Goal: Task Accomplishment & Management: Use online tool/utility

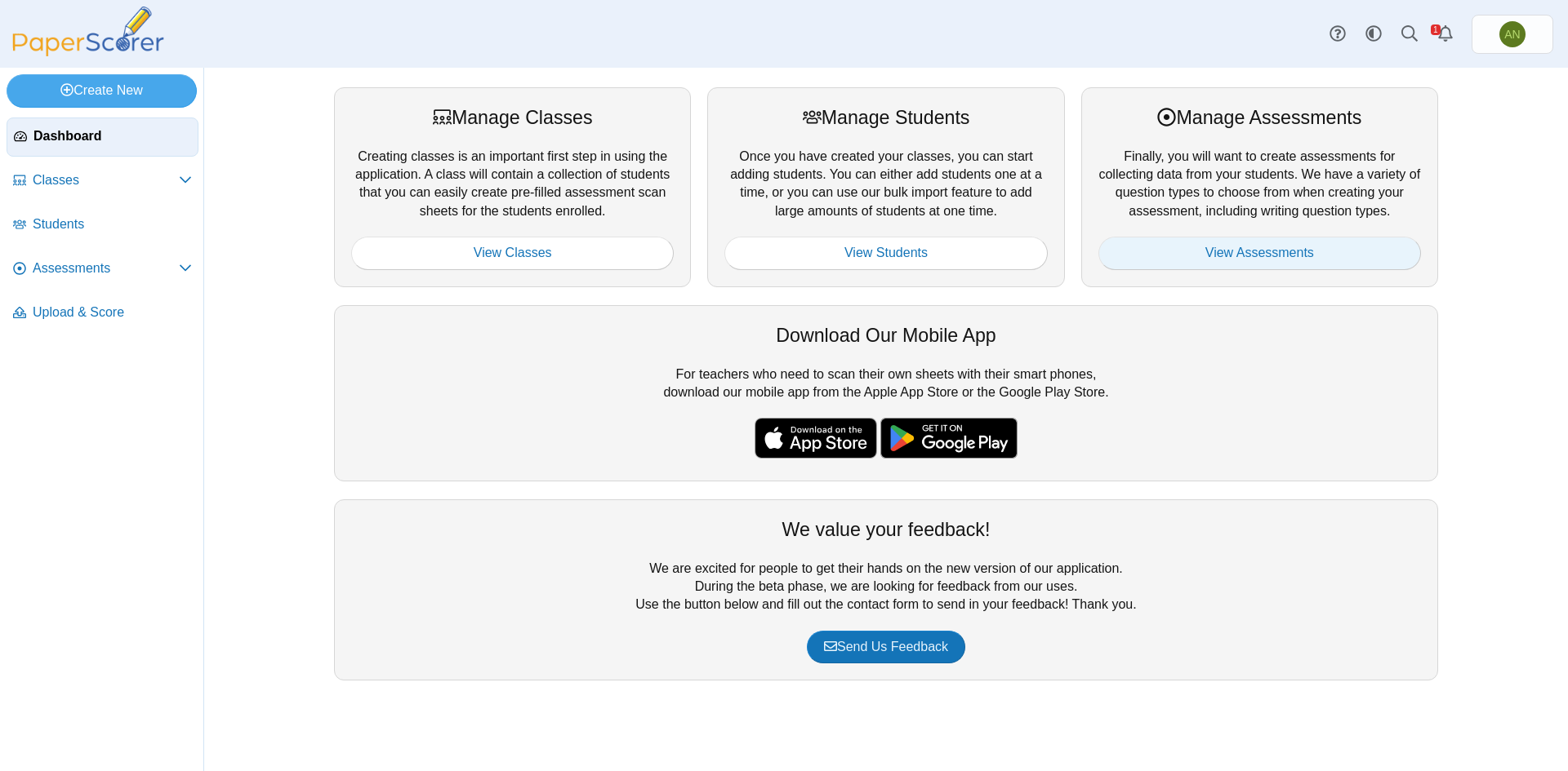
click at [1260, 249] on link "View Assessments" at bounding box center [1260, 253] width 323 height 33
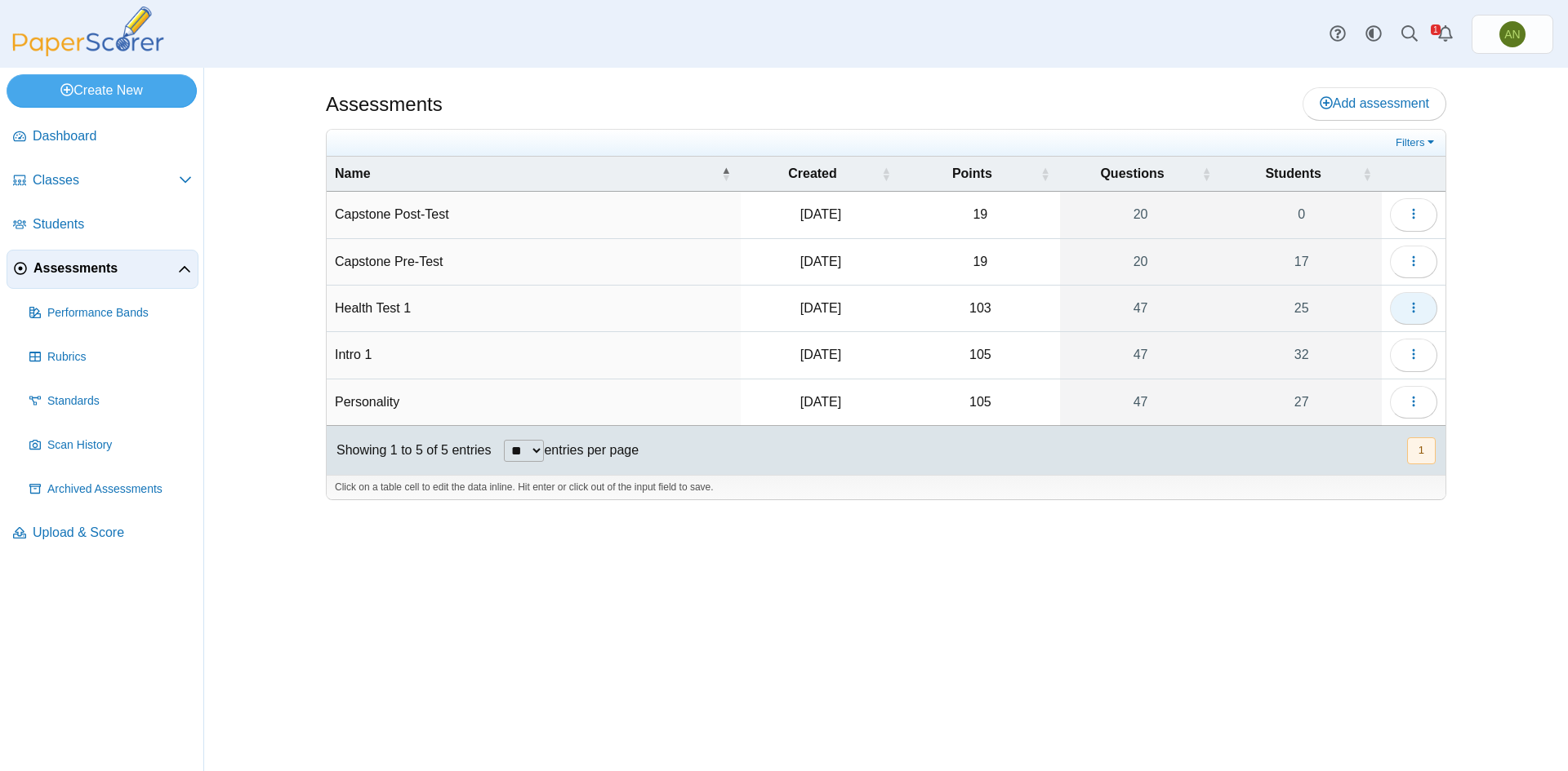
click at [1420, 307] on button "button" at bounding box center [1414, 308] width 48 height 33
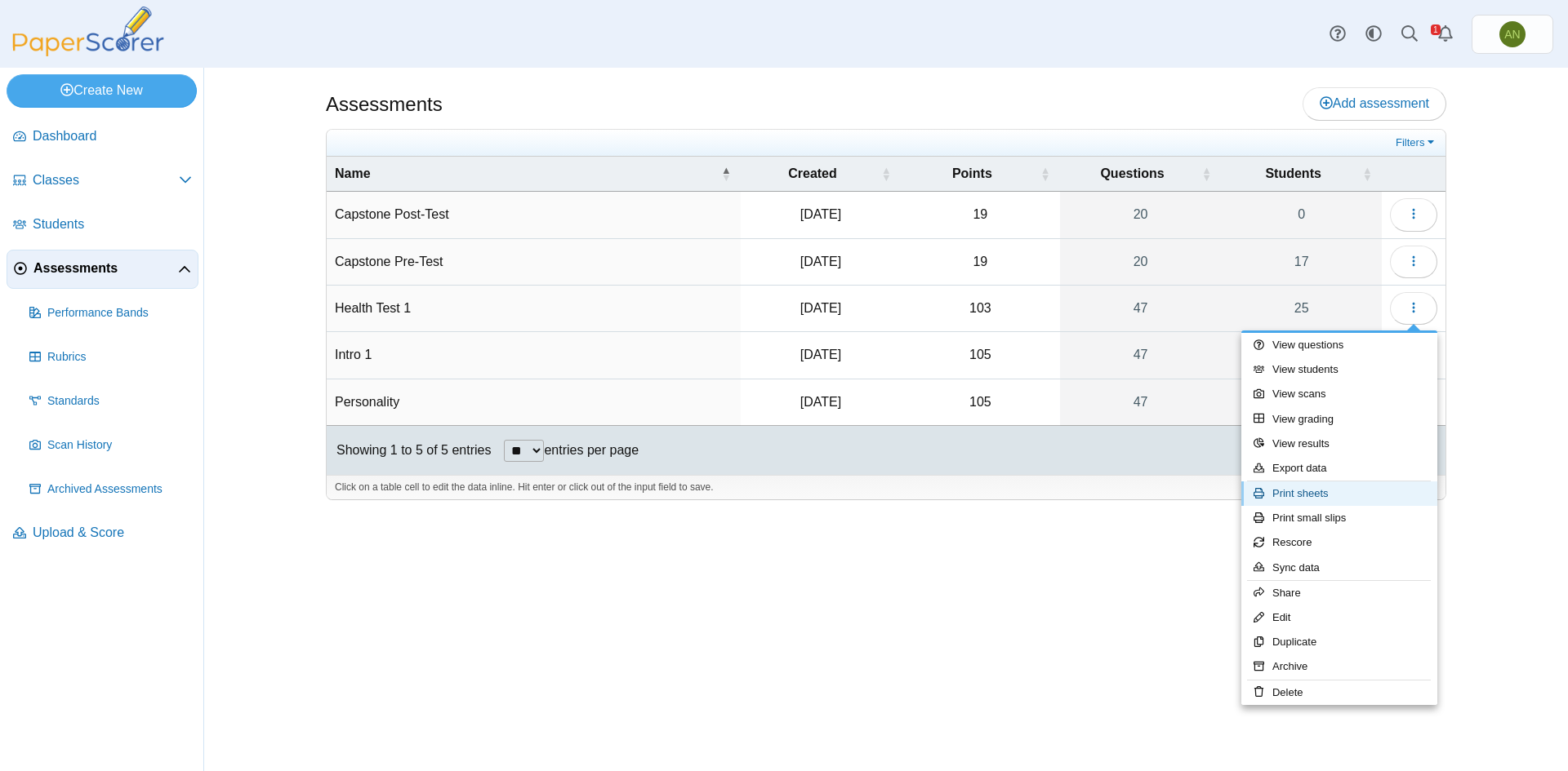
click at [1383, 484] on link "Print sheets" at bounding box center [1339, 494] width 196 height 25
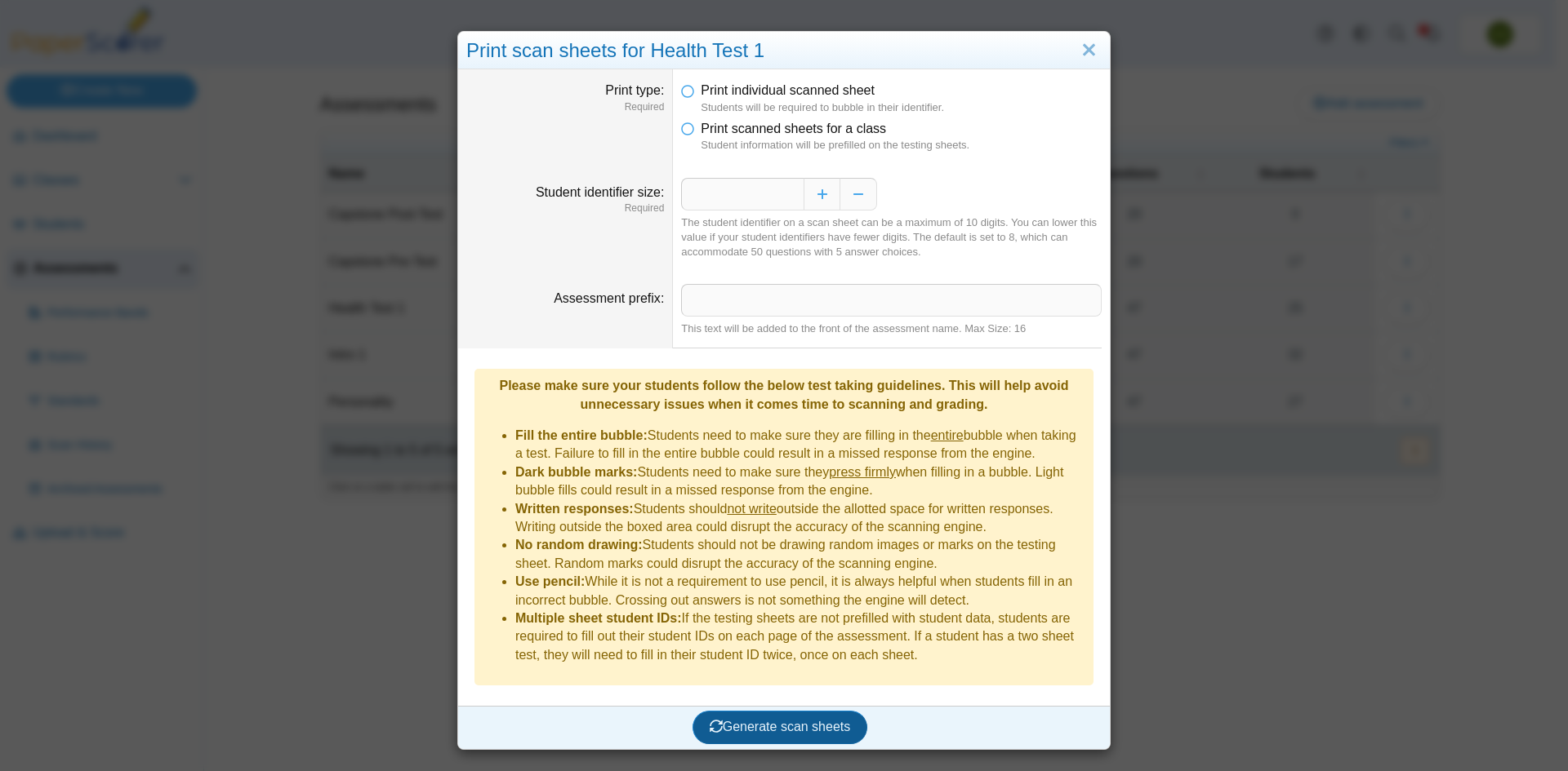
click at [800, 720] on span "Generate scan sheets" at bounding box center [780, 727] width 141 height 14
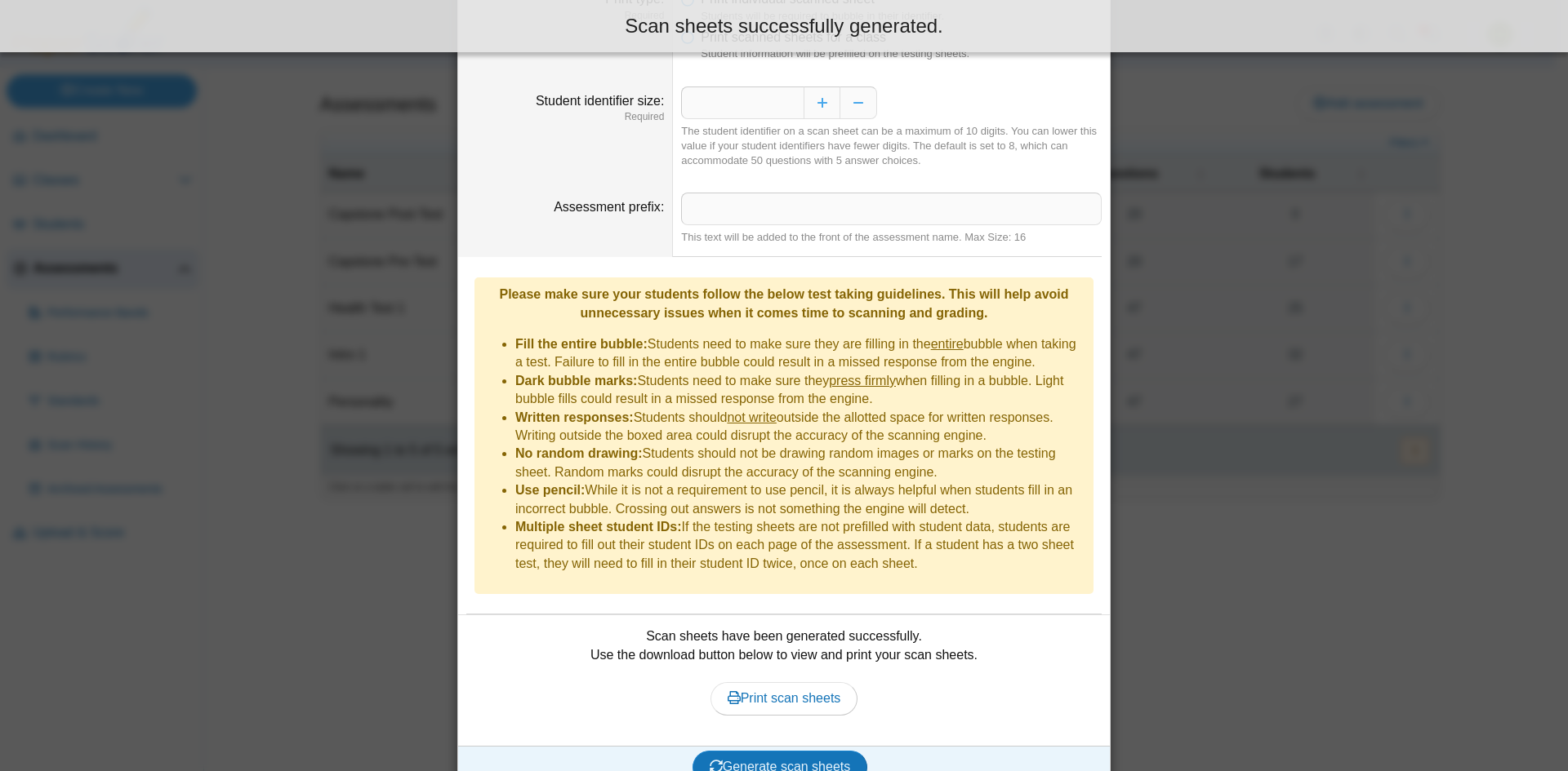
scroll to position [93, 0]
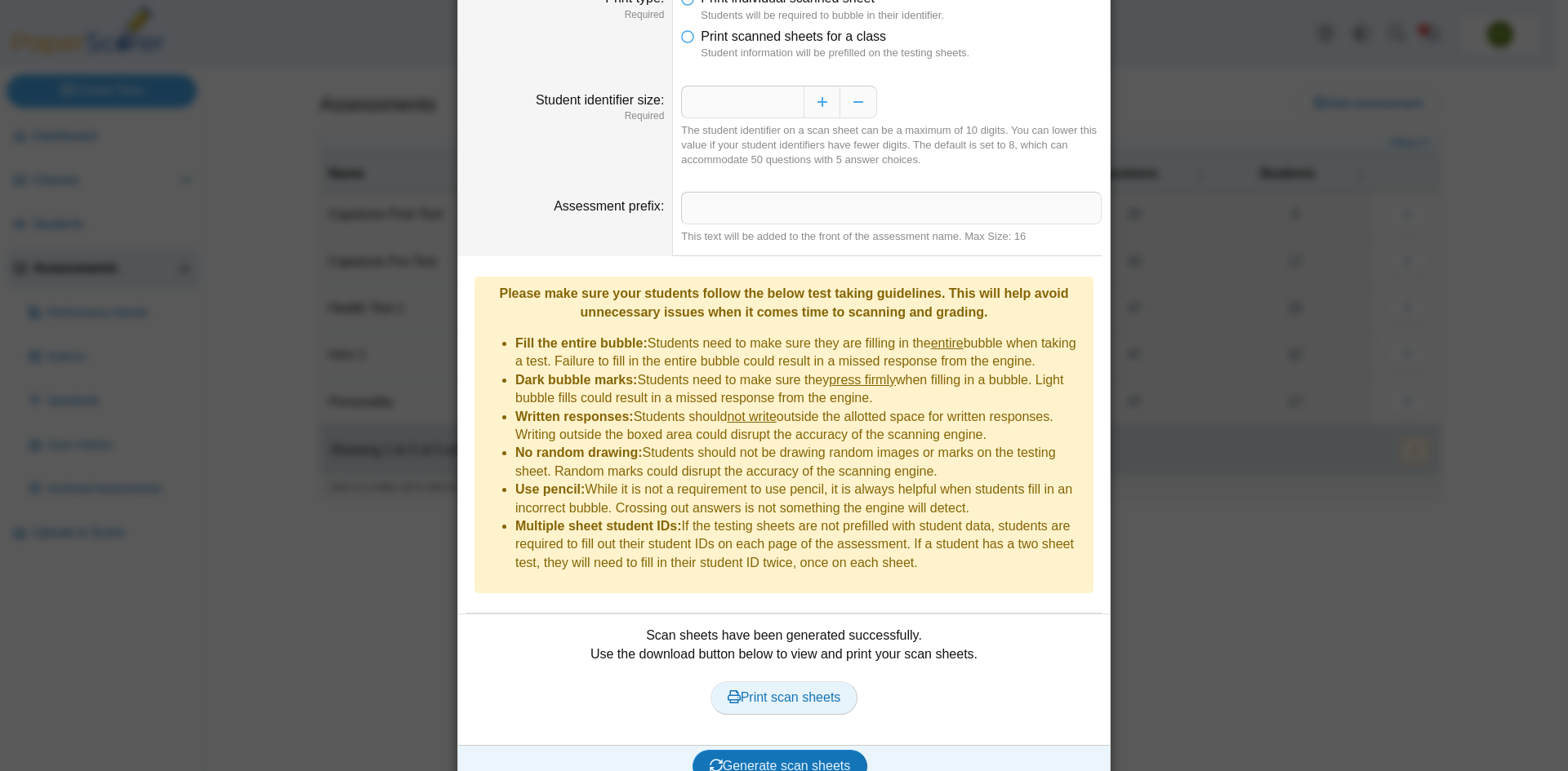
click at [806, 682] on link "Print scan sheets" at bounding box center [784, 697] width 148 height 33
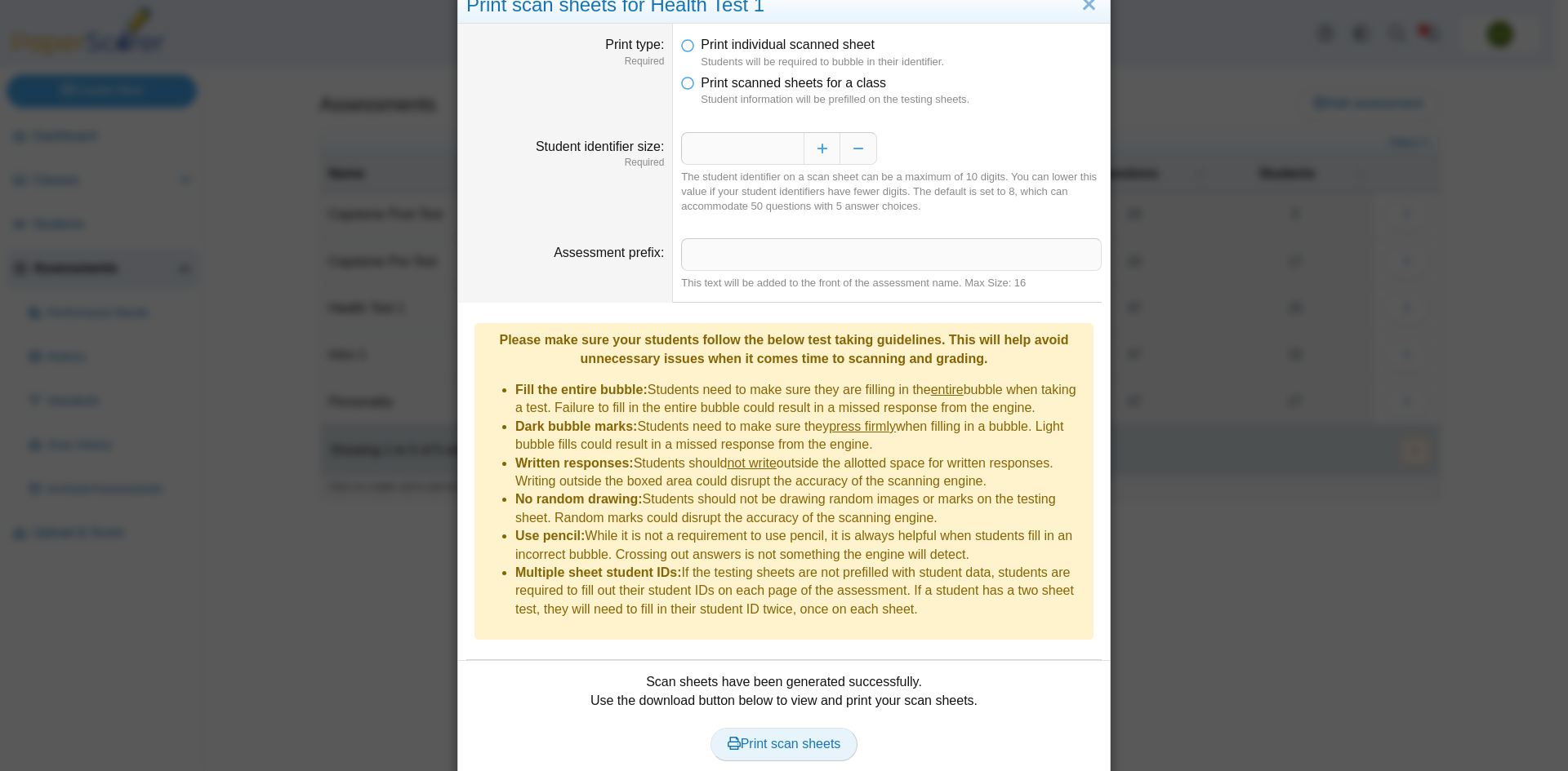
scroll to position [0, 0]
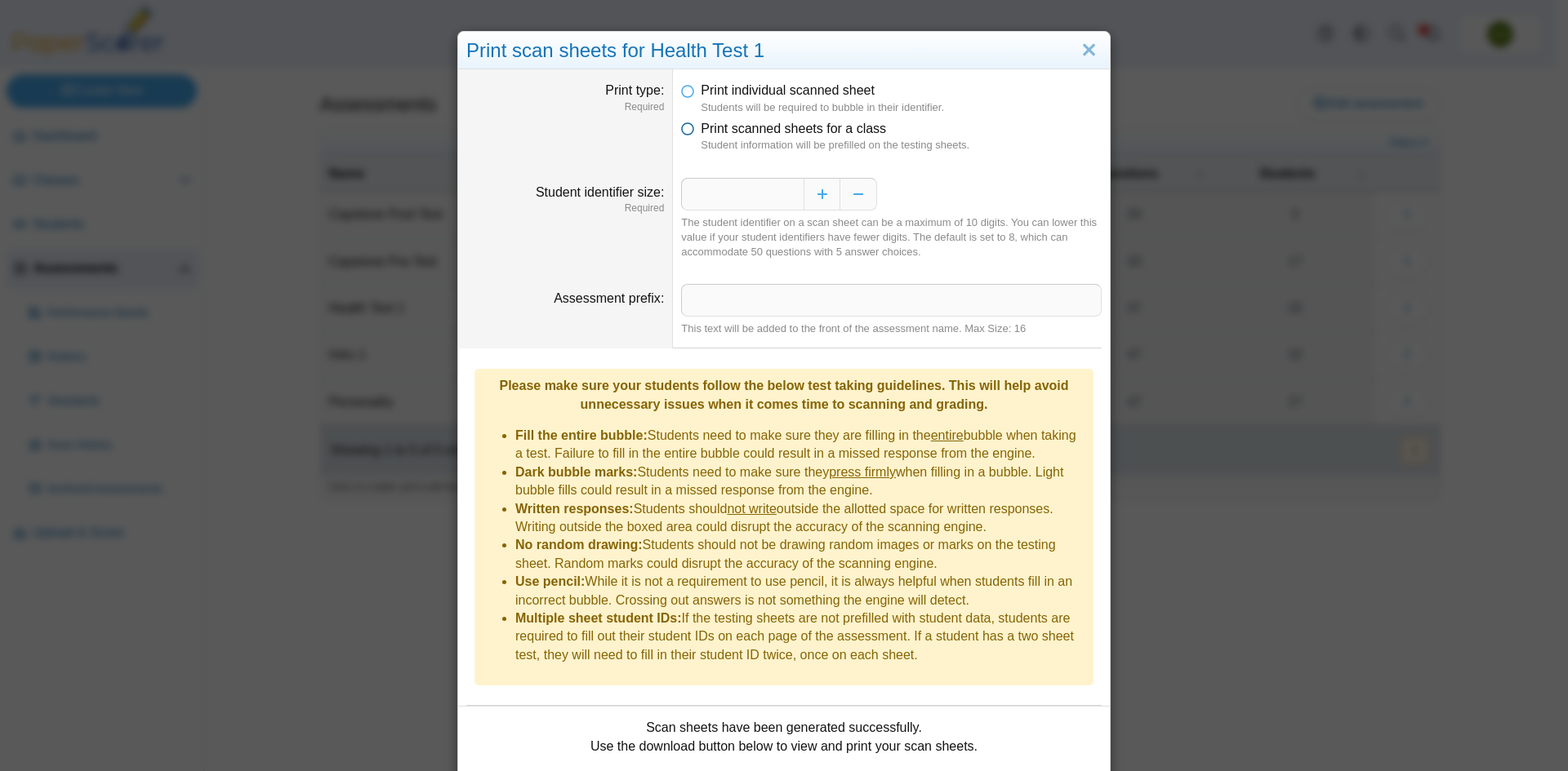
click at [683, 131] on icon at bounding box center [687, 125] width 13 height 11
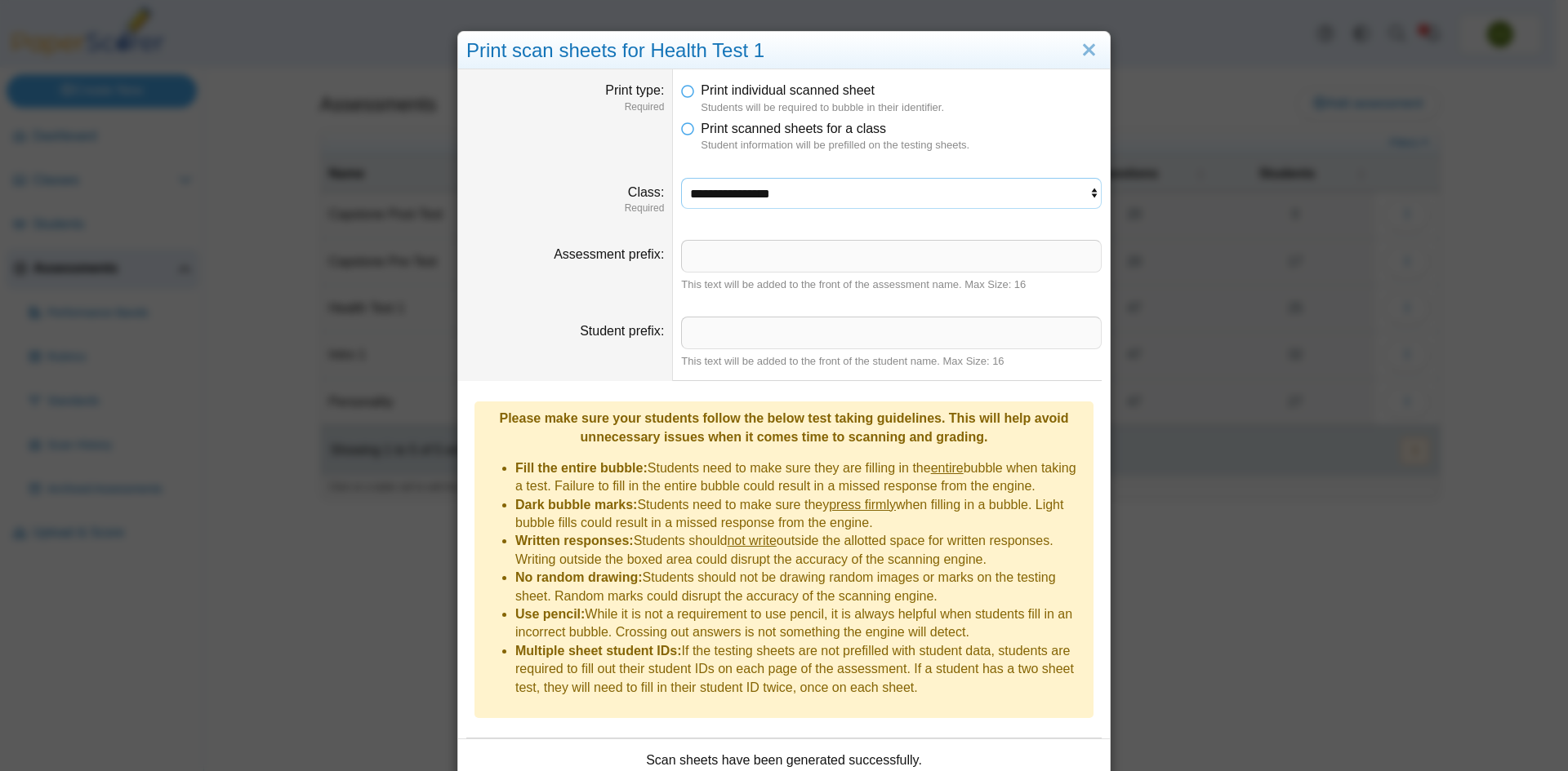
click at [719, 196] on select "**********" at bounding box center [891, 193] width 420 height 31
click at [1089, 52] on link "Close" at bounding box center [1089, 50] width 26 height 27
